Goal: Task Accomplishment & Management: Manage account settings

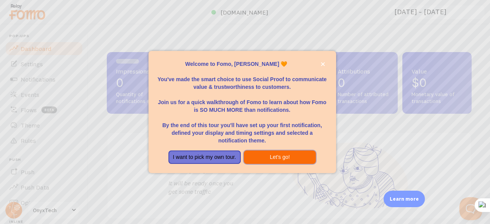
click at [294, 154] on button "Let's go!" at bounding box center [280, 157] width 72 height 14
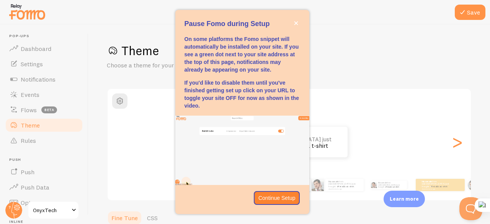
click at [296, 16] on div "Pause Fomo during Setup" at bounding box center [242, 14] width 134 height 9
click at [296, 20] on button "close," at bounding box center [296, 23] width 8 height 8
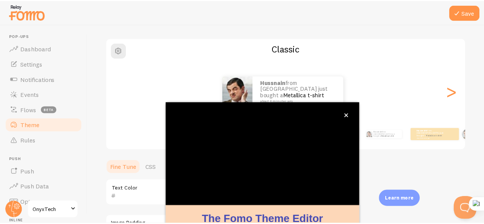
scroll to position [93, 0]
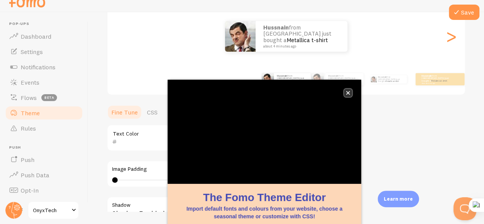
click at [348, 93] on icon "close," at bounding box center [349, 93] width 4 height 4
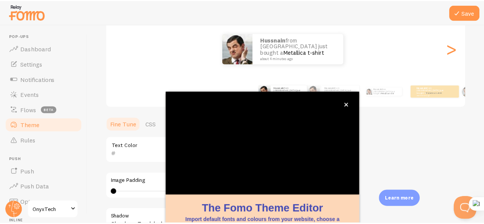
scroll to position [12, 0]
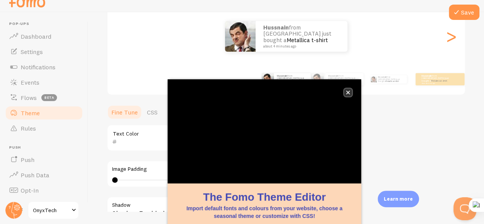
click at [348, 92] on icon "close," at bounding box center [348, 92] width 4 height 4
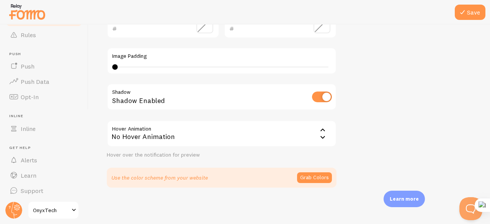
scroll to position [107, 0]
click at [74, 207] on span at bounding box center [73, 210] width 9 height 9
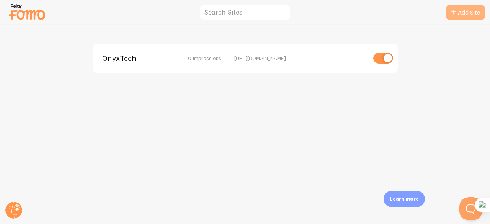
click at [474, 13] on link "Add Site" at bounding box center [466, 12] width 40 height 15
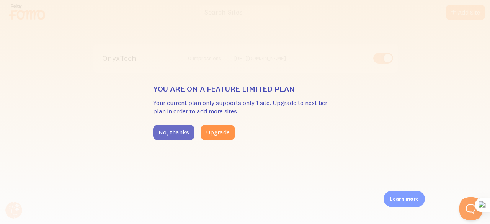
click at [178, 136] on button "No, thanks" at bounding box center [173, 132] width 41 height 15
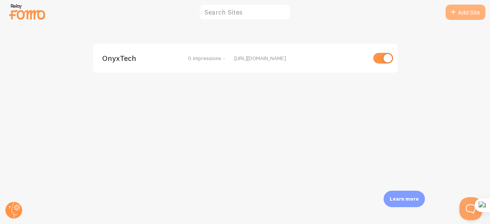
click at [453, 19] on link "Add Site" at bounding box center [466, 12] width 40 height 15
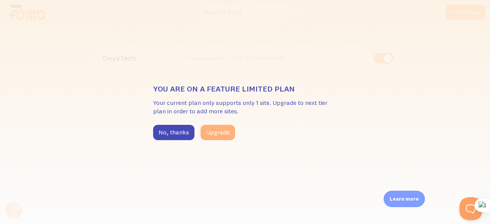
click at [222, 133] on button "Upgrade" at bounding box center [218, 132] width 34 height 15
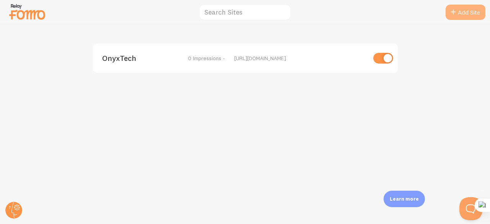
click at [464, 10] on link "Add Site" at bounding box center [466, 12] width 40 height 15
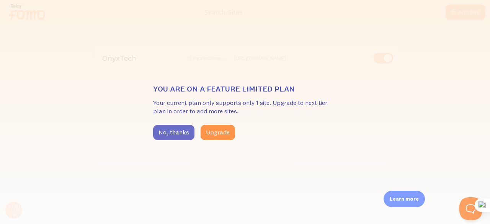
click at [170, 131] on button "No, thanks" at bounding box center [173, 132] width 41 height 15
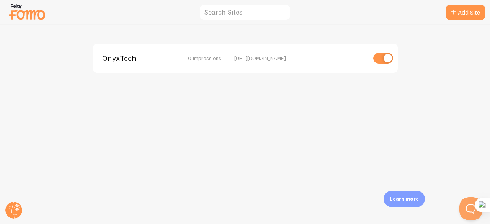
click at [249, 59] on div "[URL][DOMAIN_NAME]" at bounding box center [300, 58] width 132 height 7
click at [387, 61] on input "checkbox" at bounding box center [383, 58] width 20 height 11
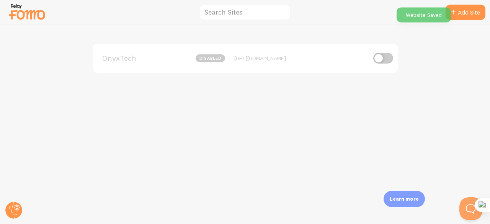
click at [387, 61] on input "checkbox" at bounding box center [383, 58] width 20 height 11
checkbox input "true"
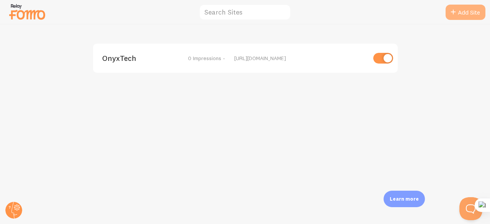
click at [457, 12] on link "Add Site" at bounding box center [466, 12] width 40 height 15
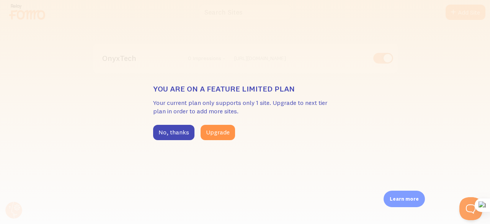
click at [152, 129] on div "You are on a feature limited plan Your current plan only supports only 1 site. …" at bounding box center [245, 112] width 490 height 224
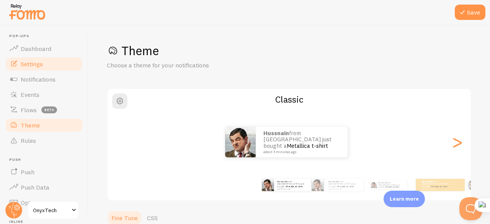
click at [29, 65] on span "Settings" at bounding box center [32, 64] width 22 height 8
